Goal: Information Seeking & Learning: Learn about a topic

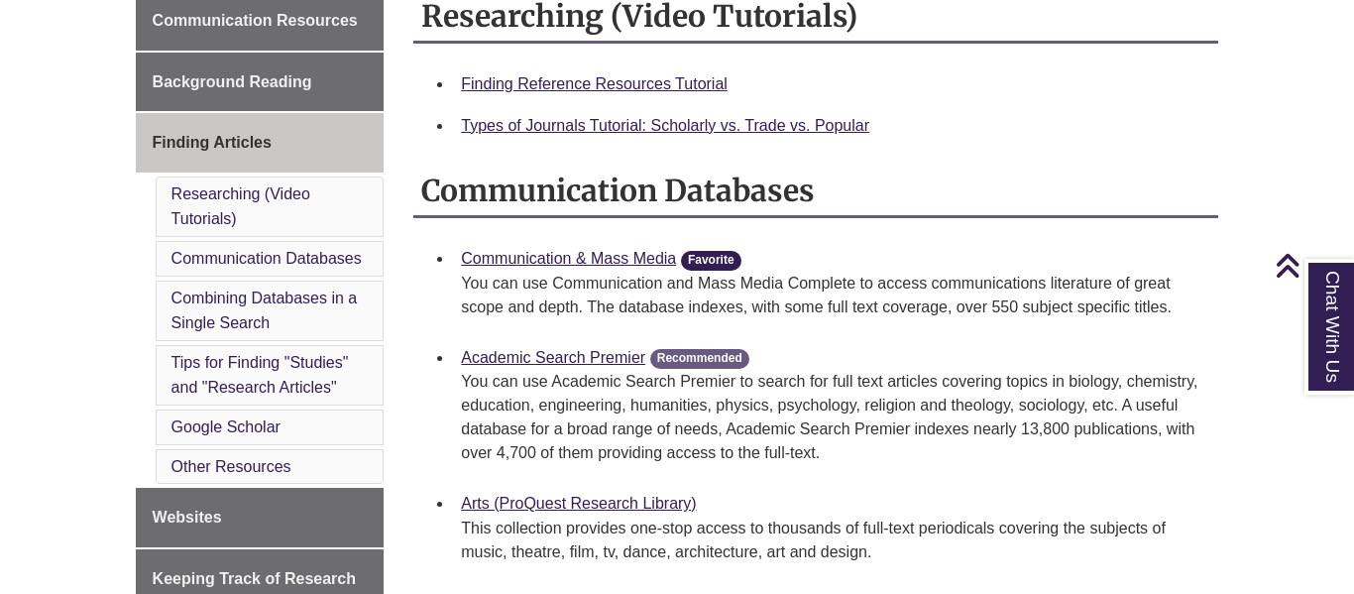
scroll to position [569, 0]
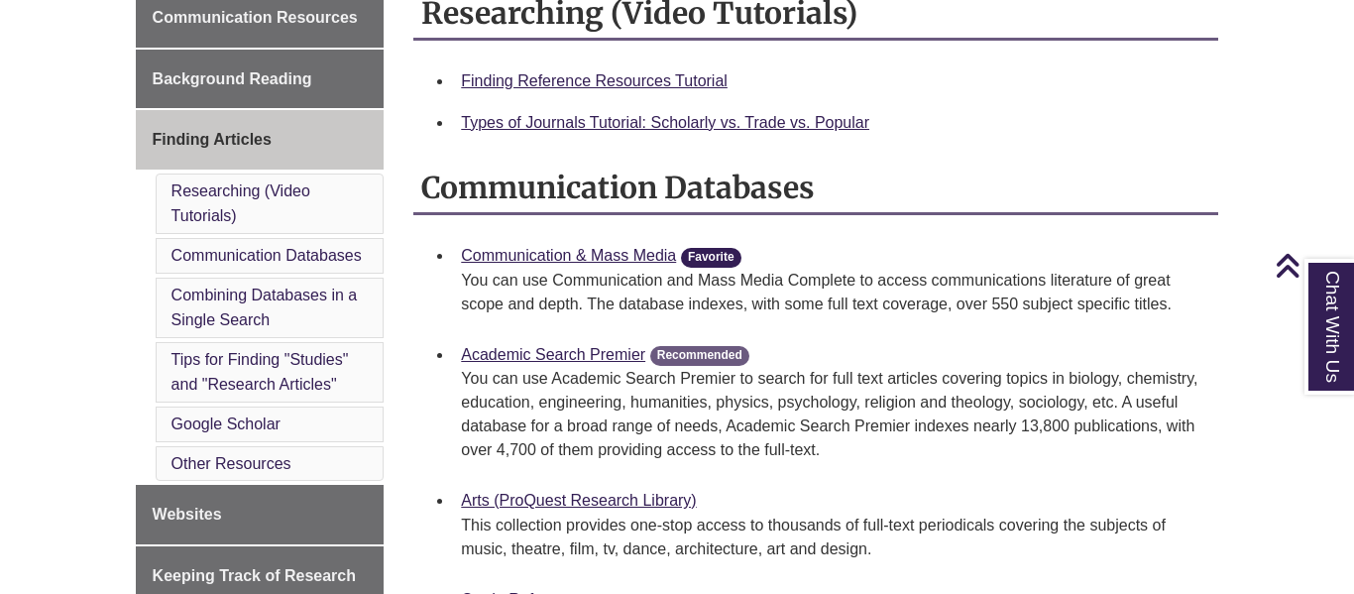
click at [910, 393] on p "You can use Academic Search Premier to search for full text articles covering t…" at bounding box center [831, 414] width 741 height 95
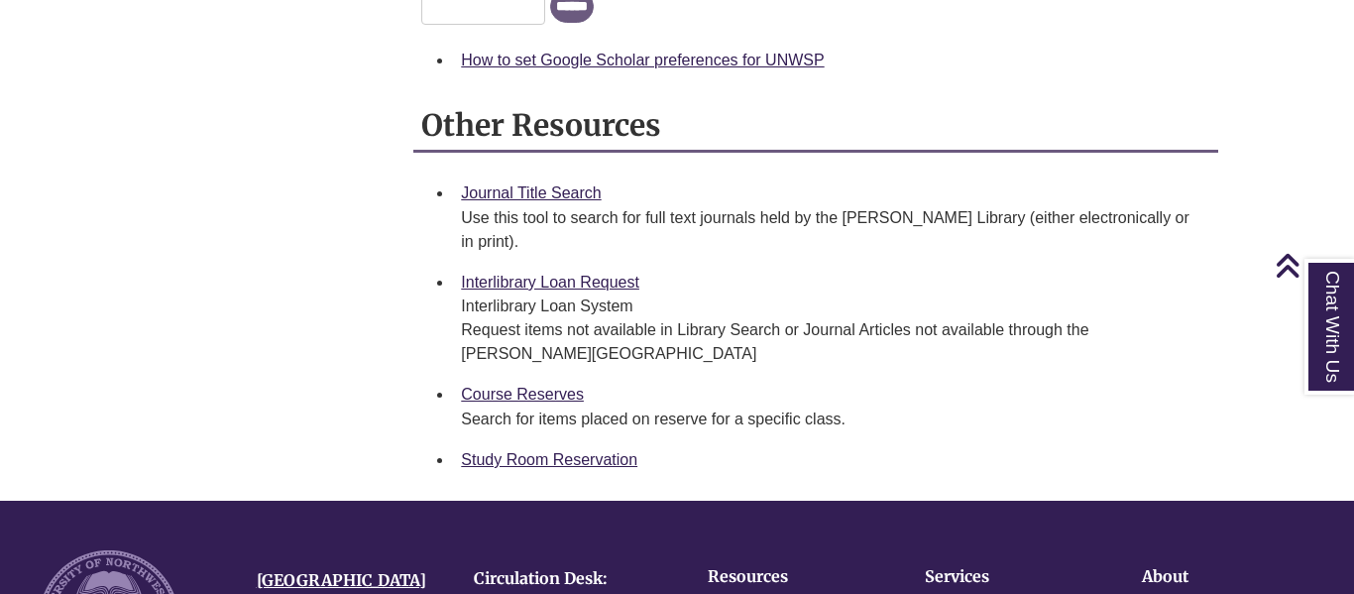
scroll to position [0, 0]
